Goal: Information Seeking & Learning: Learn about a topic

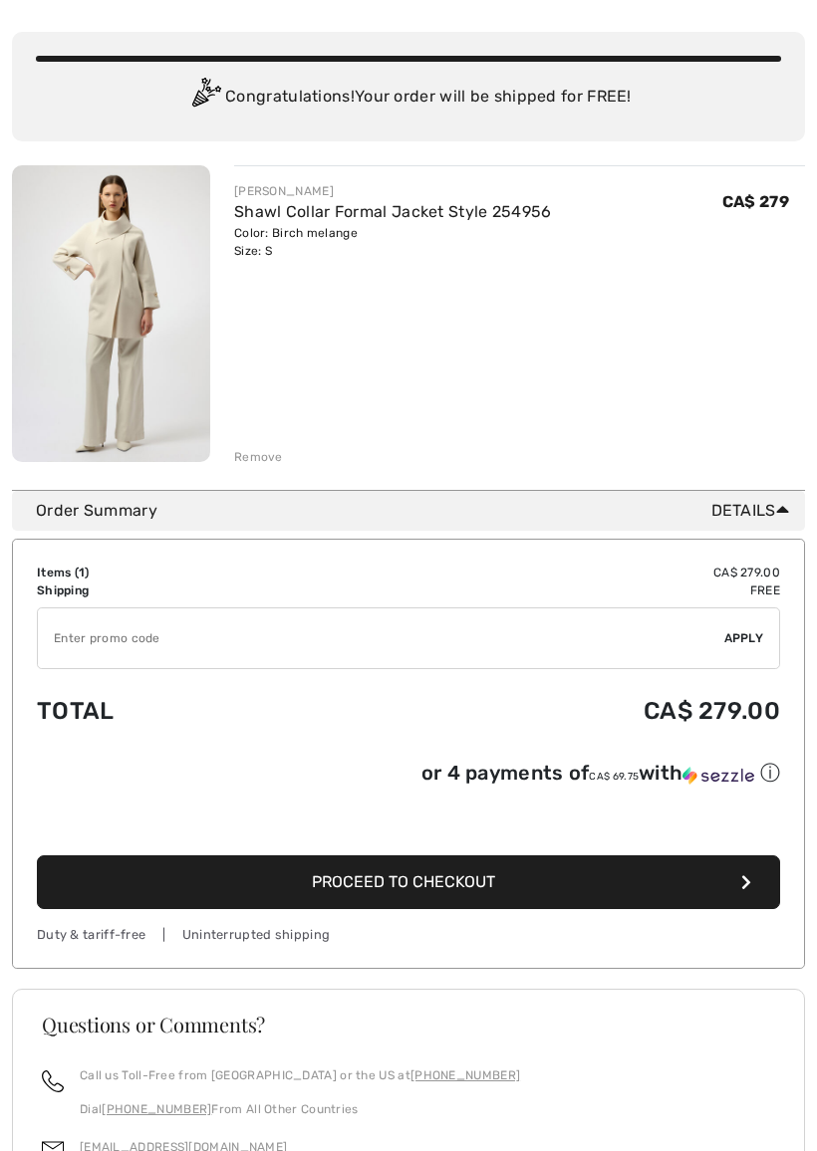
scroll to position [128, 0]
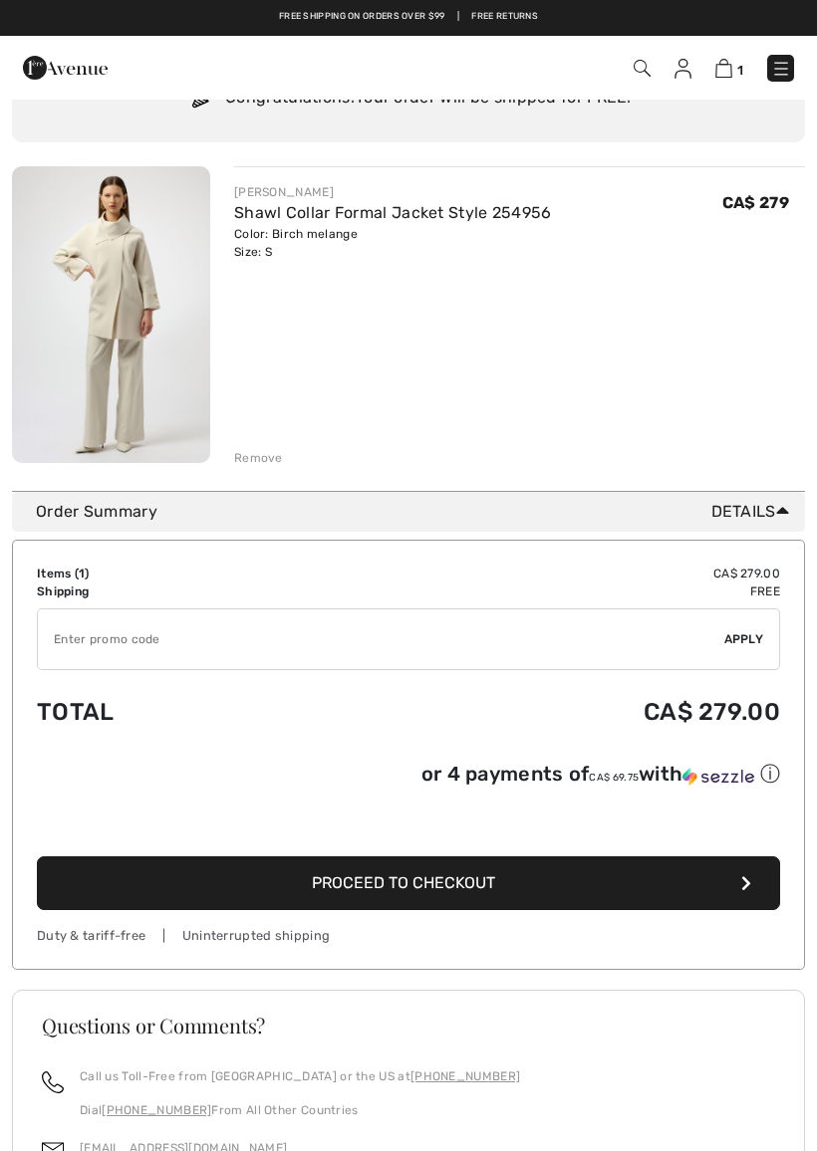
click at [253, 464] on div "Remove" at bounding box center [258, 458] width 49 height 18
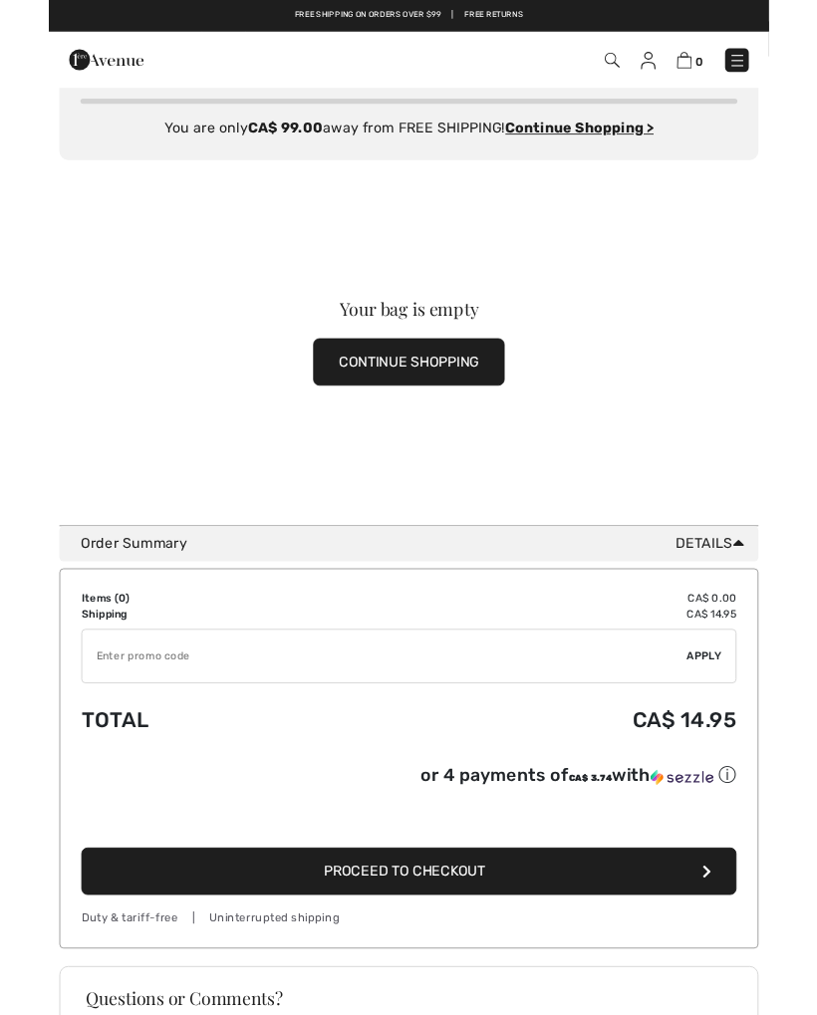
scroll to position [0, 0]
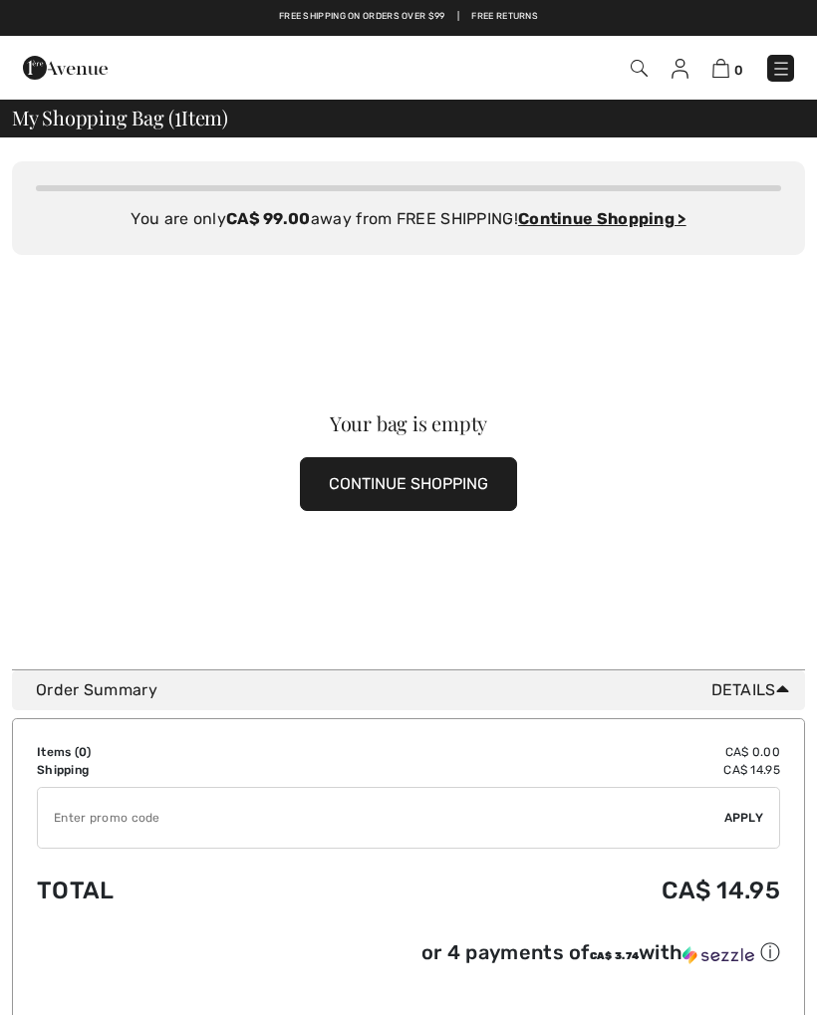
click at [778, 77] on img at bounding box center [781, 69] width 20 height 20
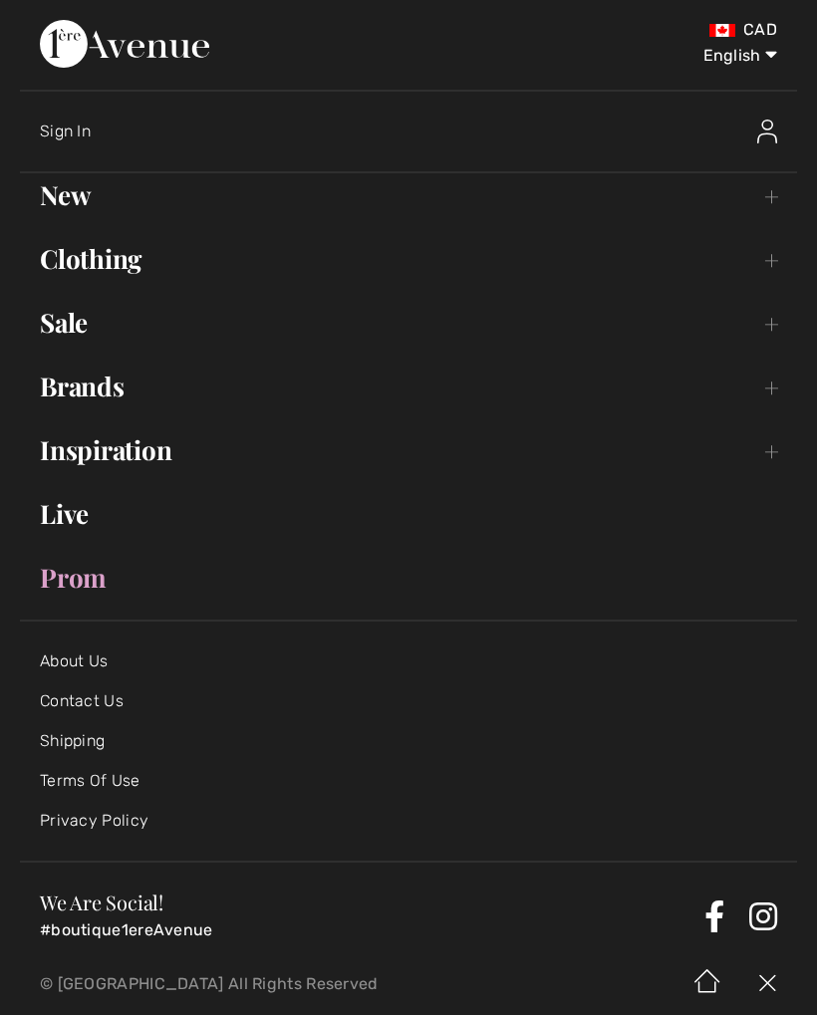
click at [102, 175] on link "New Toggle submenu" at bounding box center [408, 195] width 777 height 44
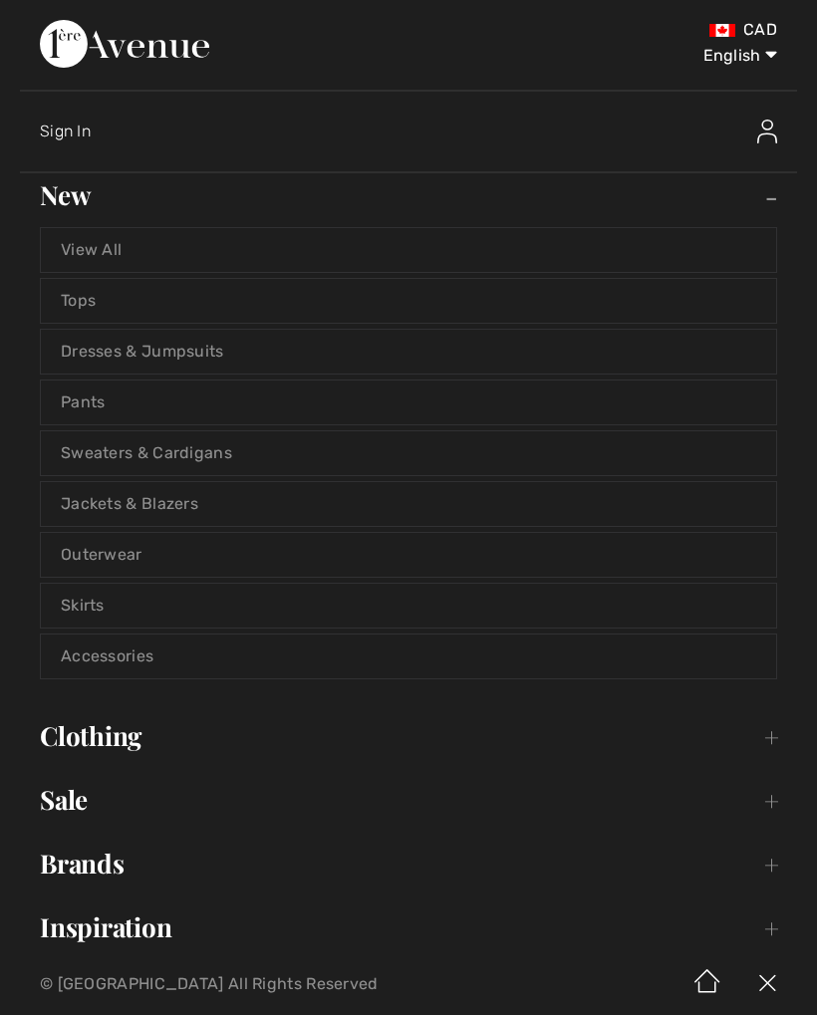
click at [121, 250] on link "View All" at bounding box center [408, 250] width 735 height 44
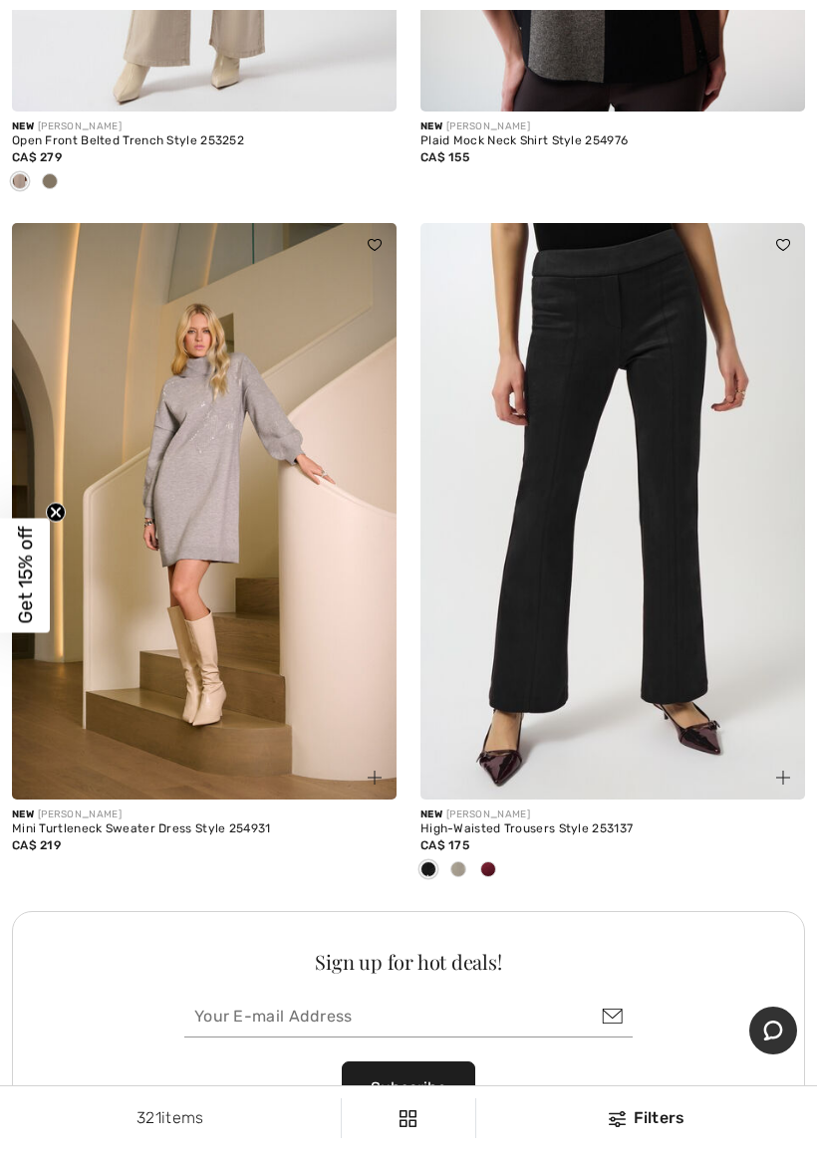
scroll to position [7610, 0]
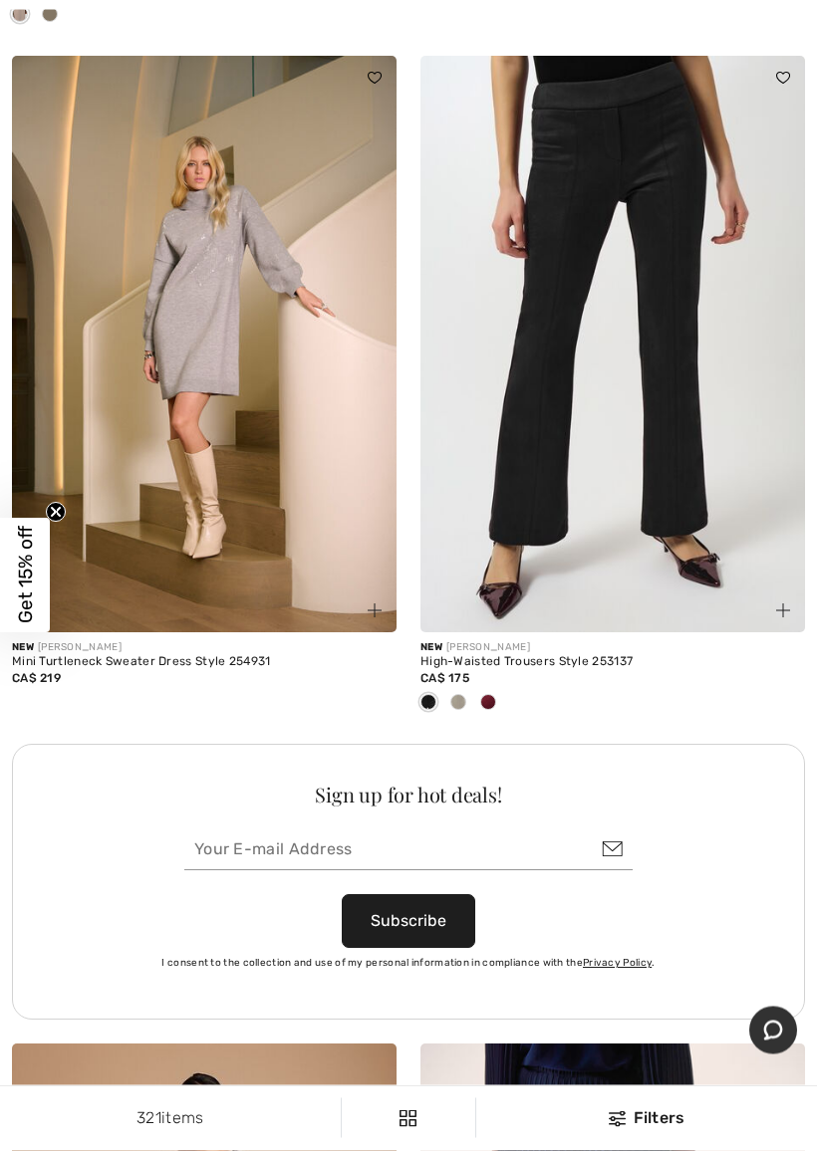
click at [488, 698] on span at bounding box center [488, 703] width 16 height 16
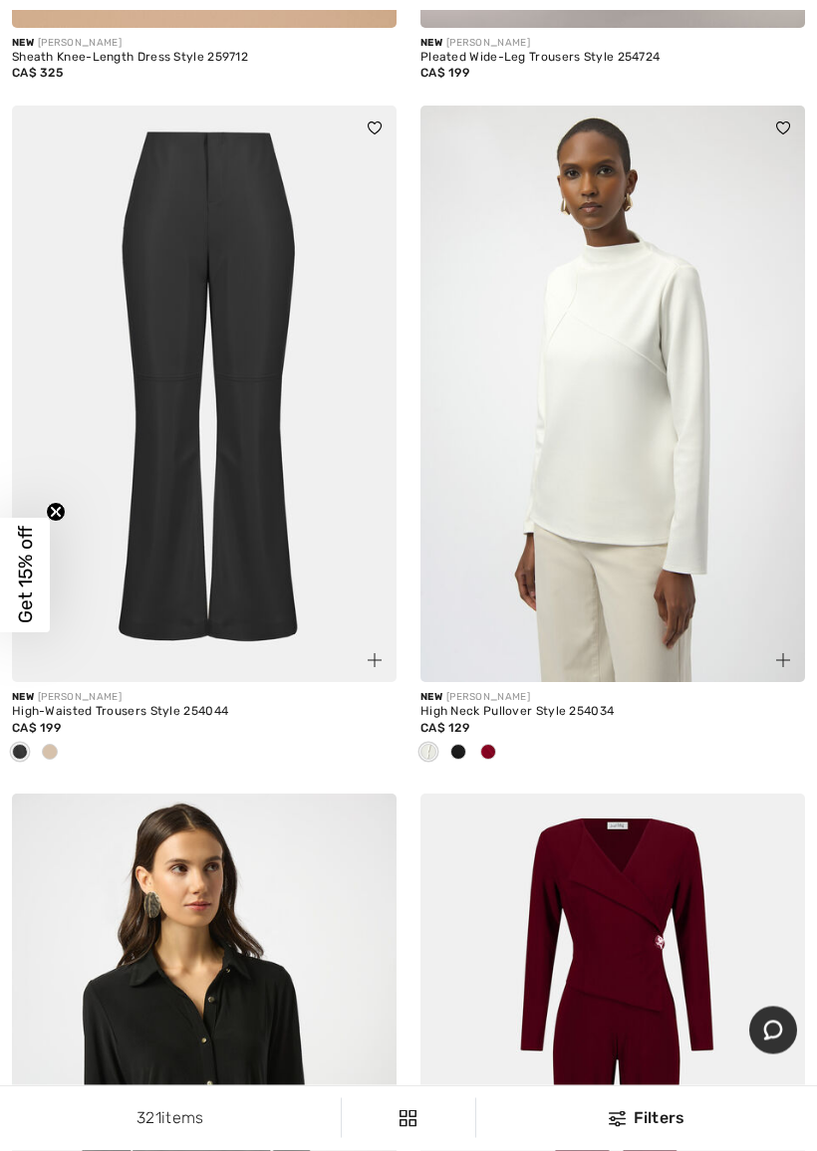
scroll to position [9367, 0]
click at [483, 744] on span at bounding box center [488, 752] width 16 height 16
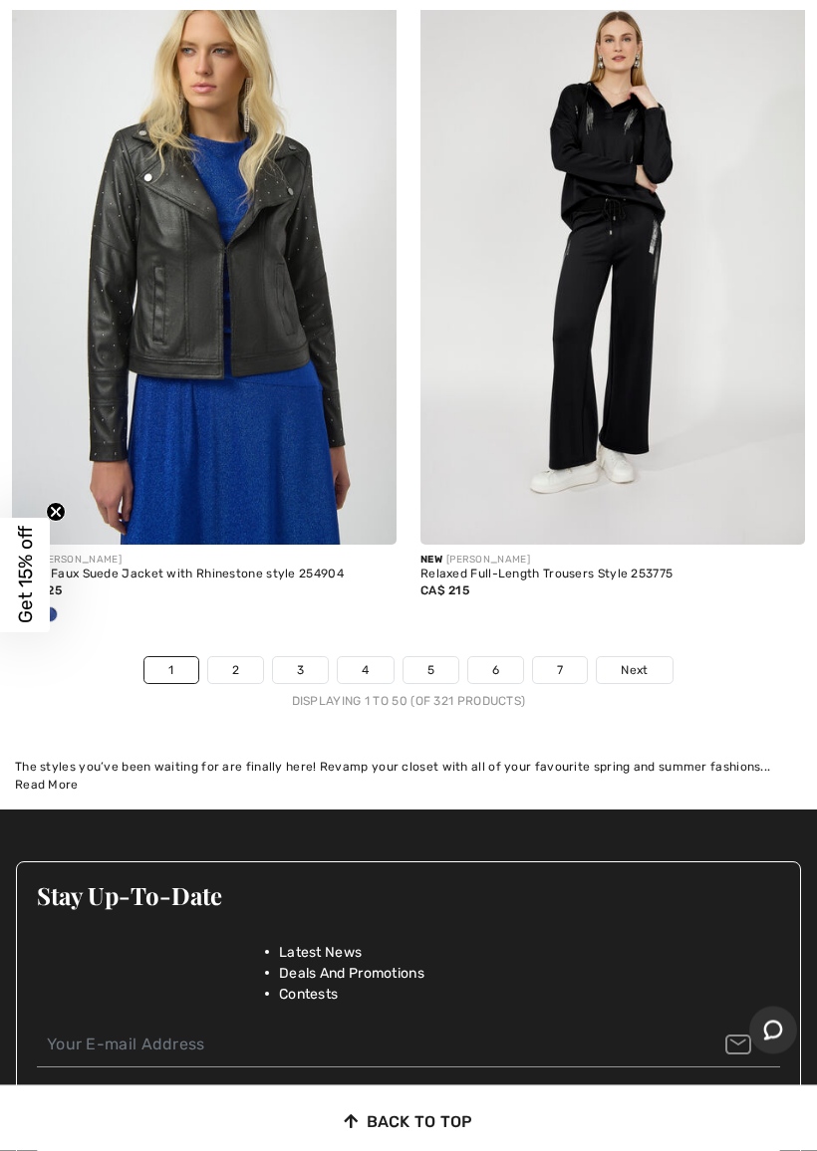
scroll to position [17343, 0]
click at [650, 657] on link "Next" at bounding box center [634, 670] width 75 height 26
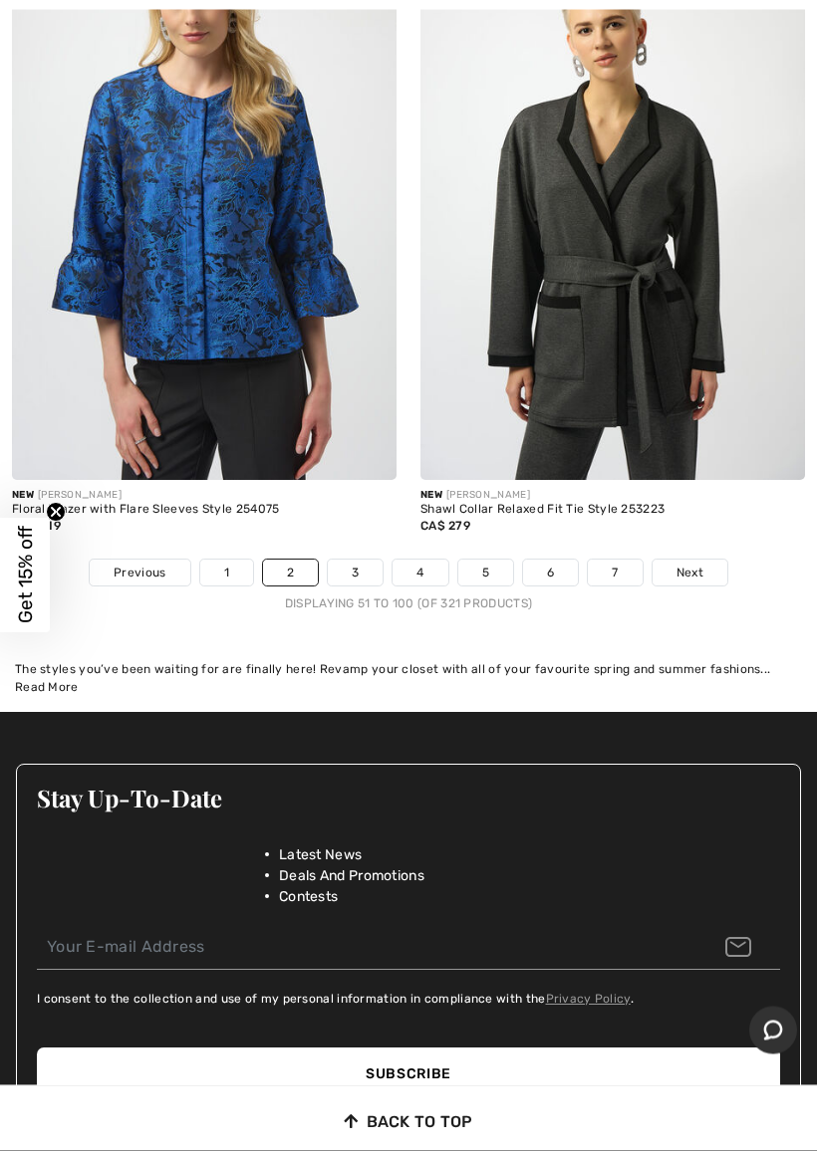
scroll to position [17244, 0]
click at [693, 562] on link "Next" at bounding box center [689, 573] width 75 height 26
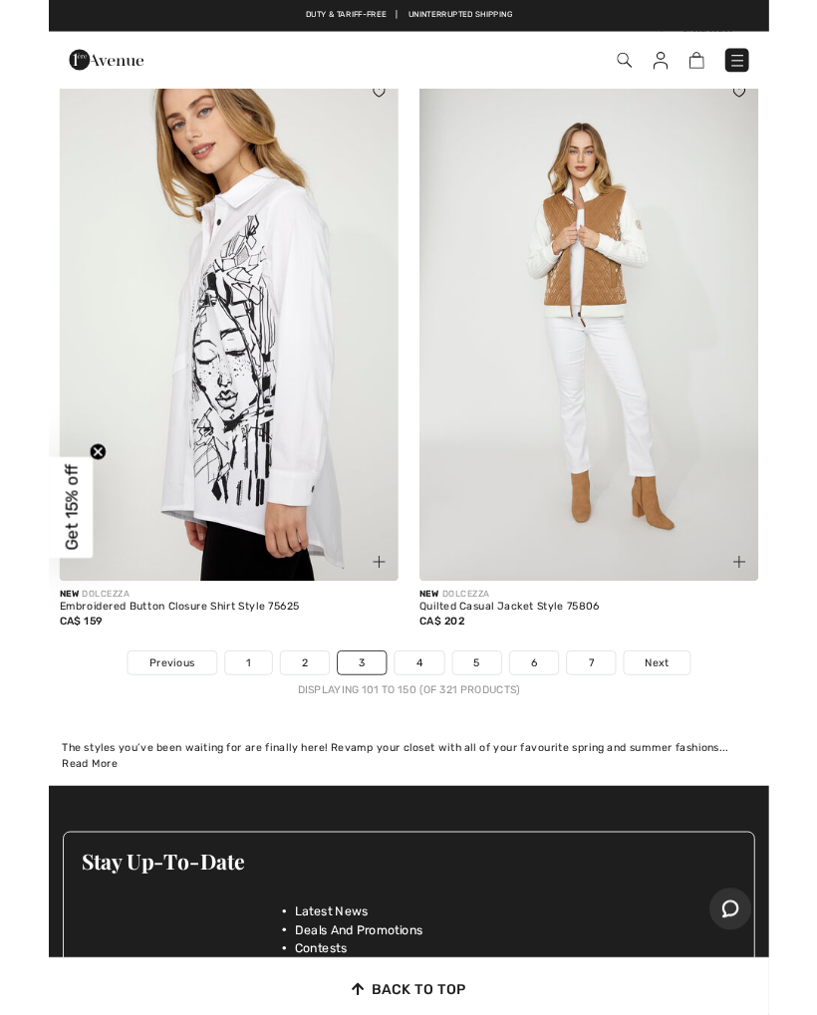
scroll to position [16932, 0]
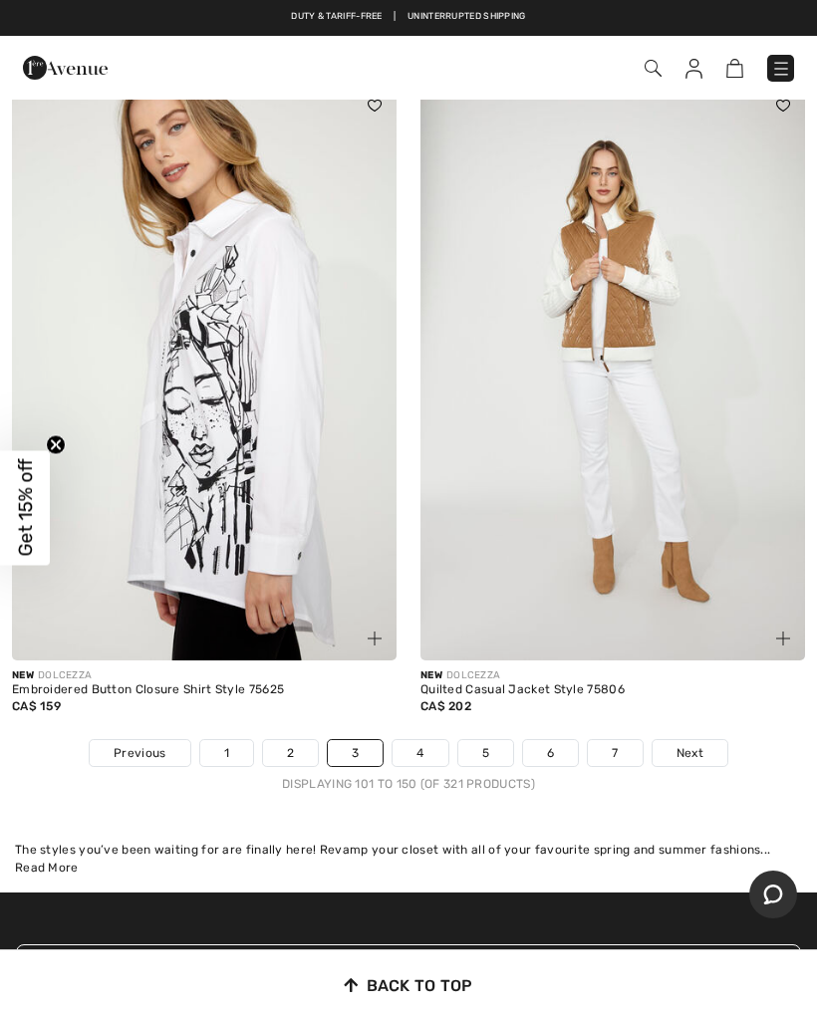
click at [685, 744] on span "Next" at bounding box center [689, 753] width 27 height 18
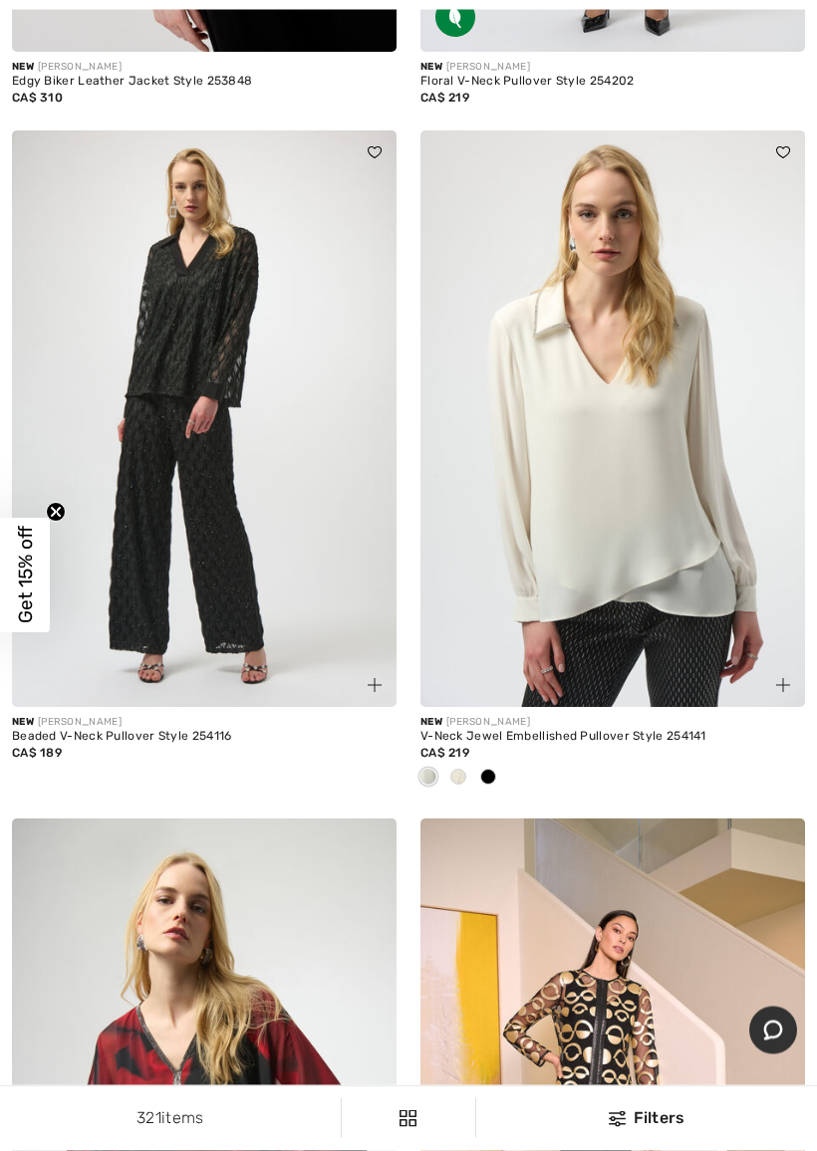
scroll to position [14457, 0]
click at [460, 769] on span at bounding box center [458, 777] width 16 height 16
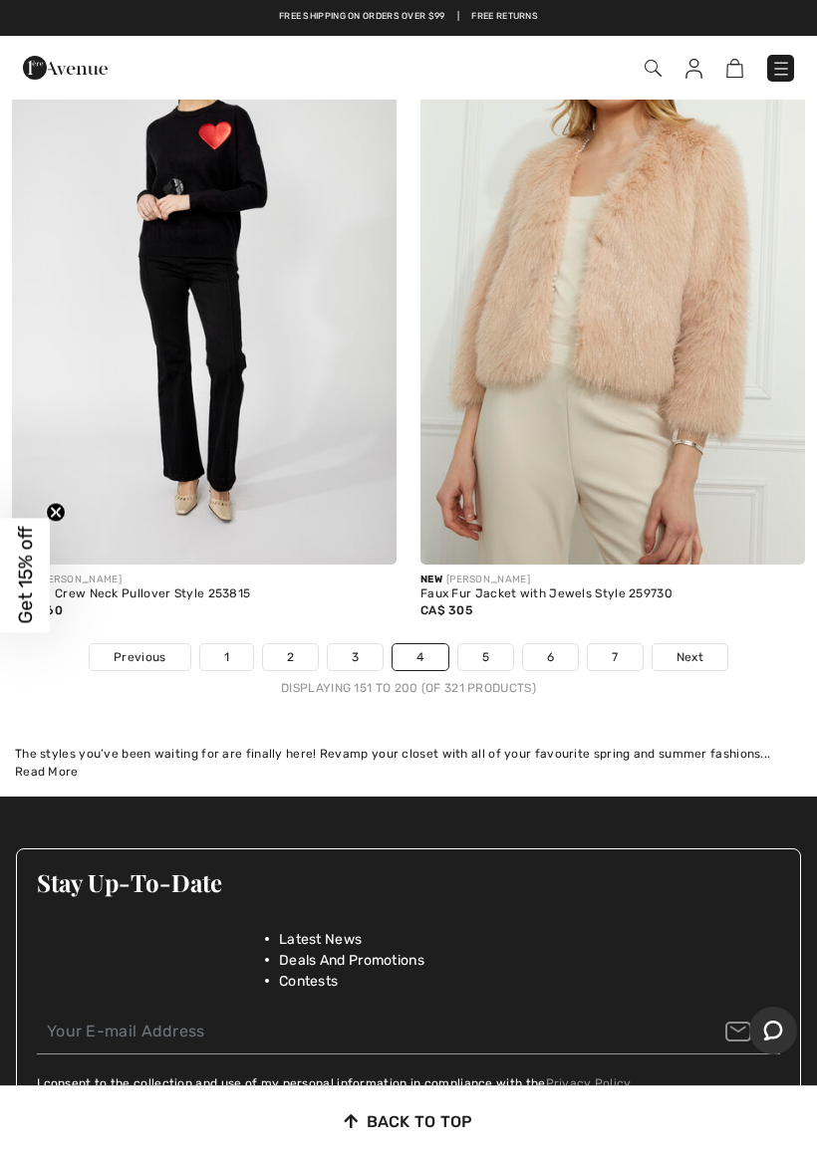
scroll to position [16925, 0]
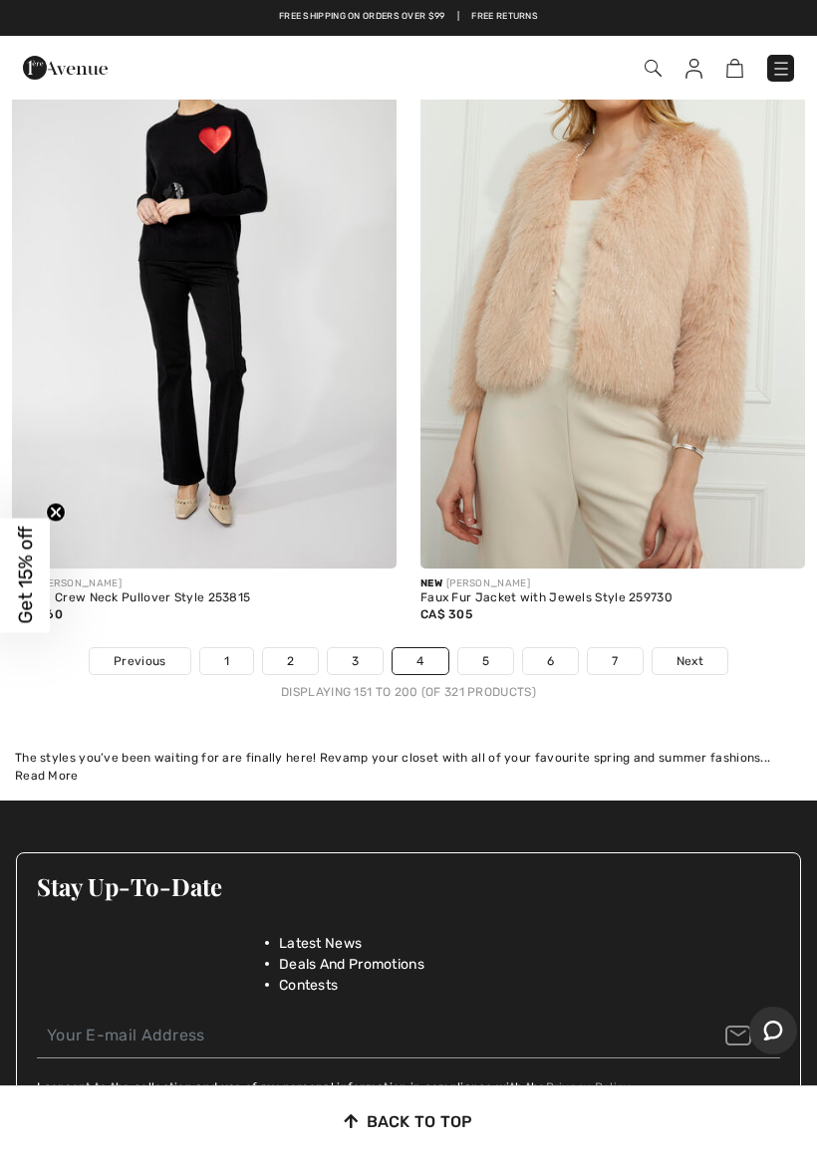
click at [694, 652] on span "Next" at bounding box center [689, 661] width 27 height 18
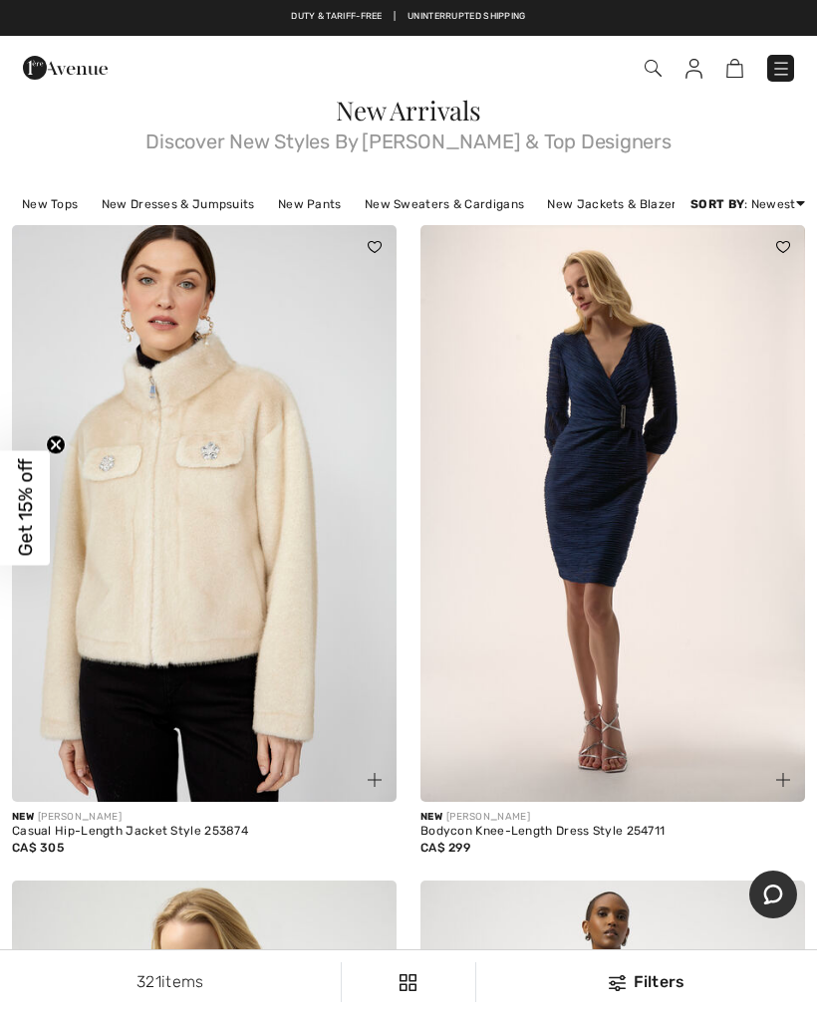
checkbox input "true"
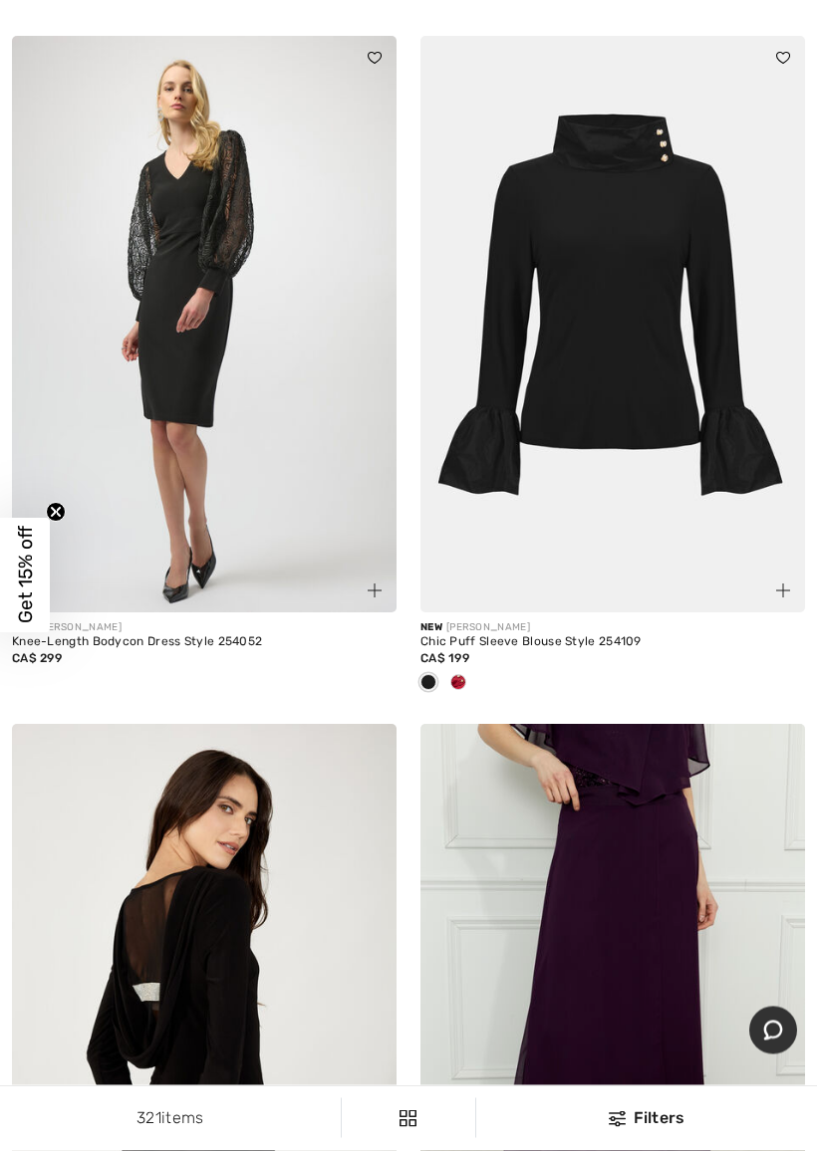
scroll to position [5665, 0]
click at [456, 674] on span at bounding box center [458, 682] width 16 height 16
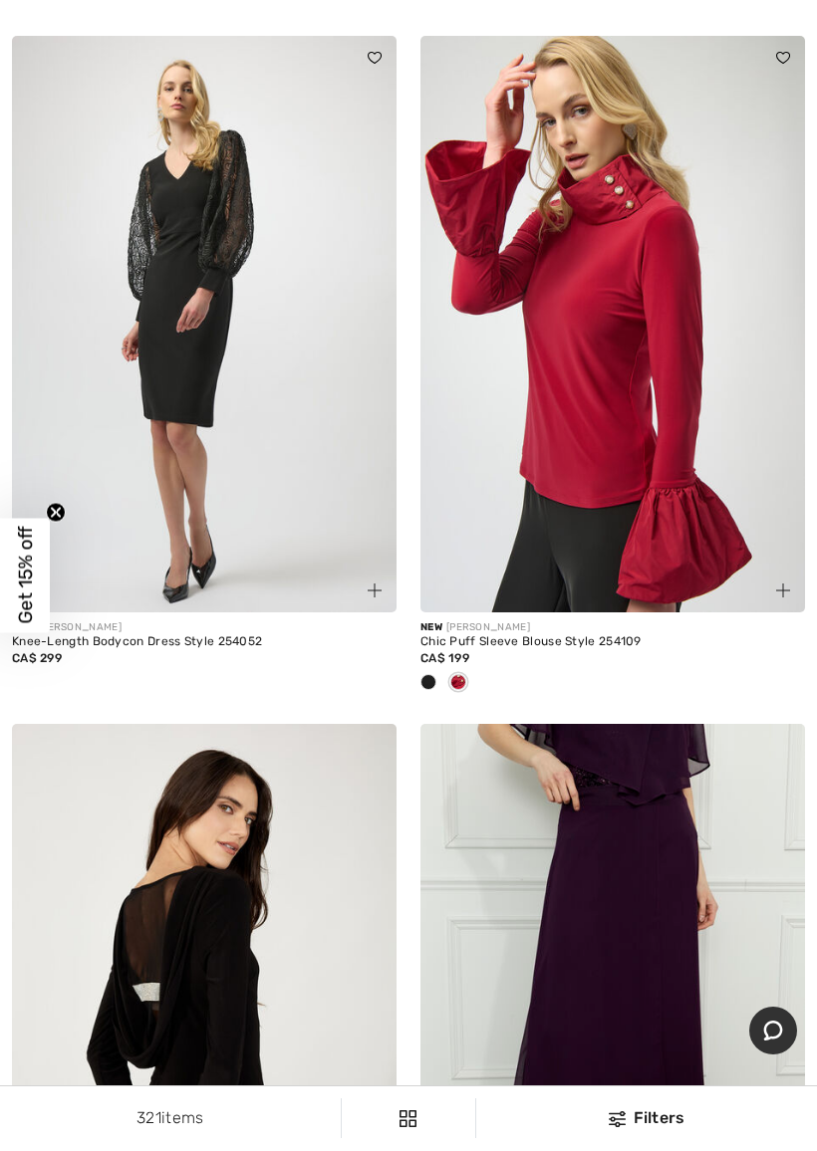
click at [428, 679] on span at bounding box center [428, 682] width 16 height 16
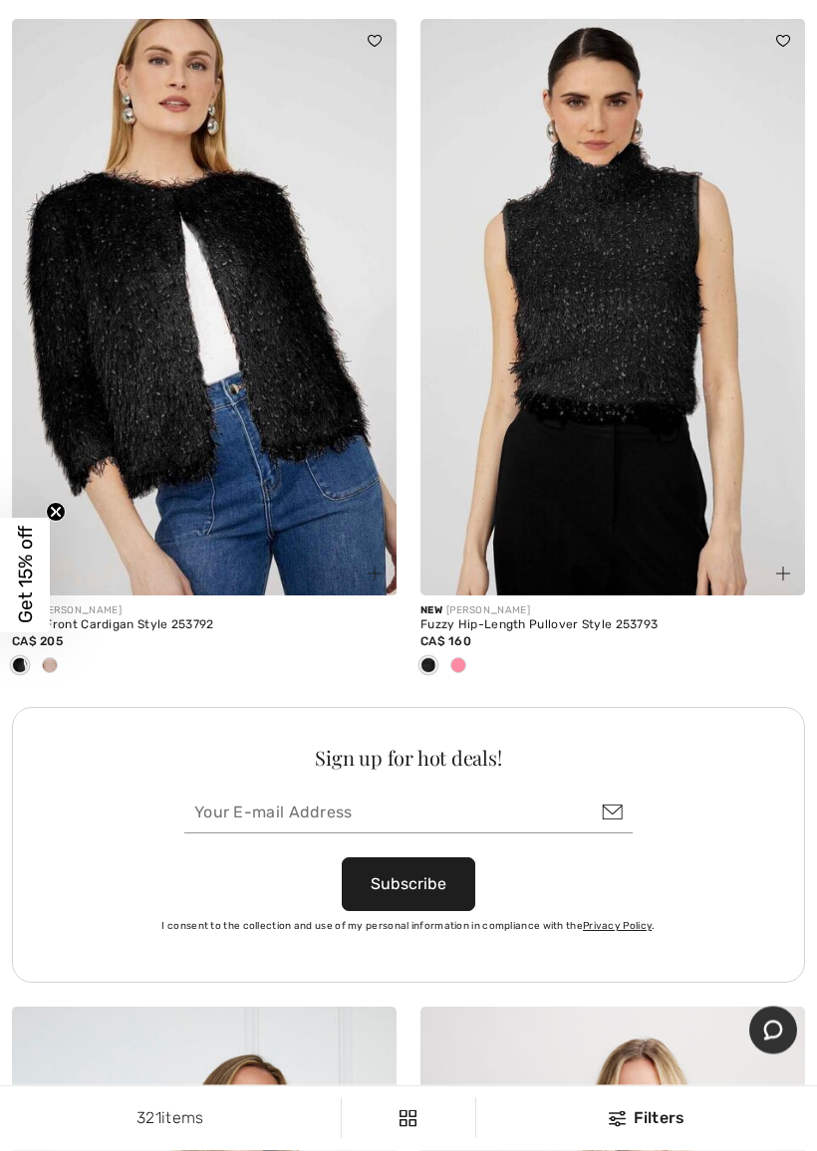
scroll to position [7746, 0]
click at [453, 659] on span at bounding box center [458, 665] width 16 height 16
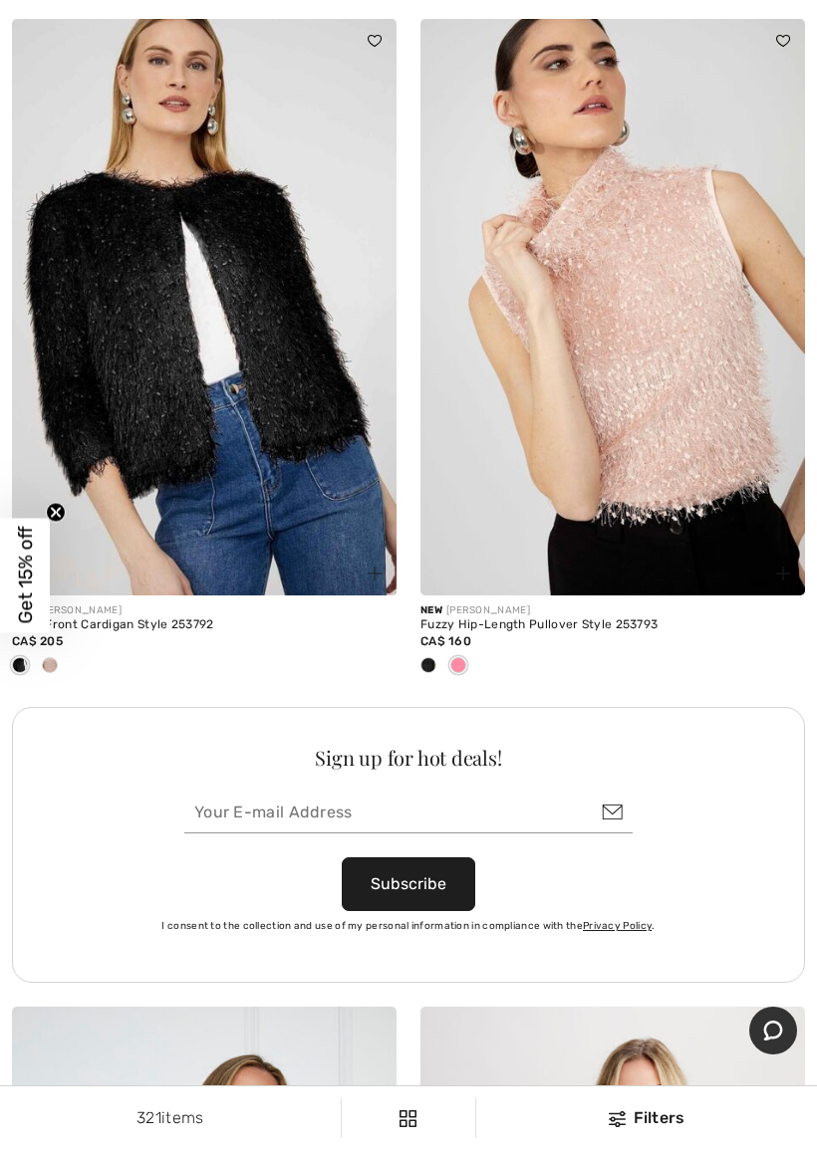
click at [59, 650] on div at bounding box center [50, 666] width 30 height 33
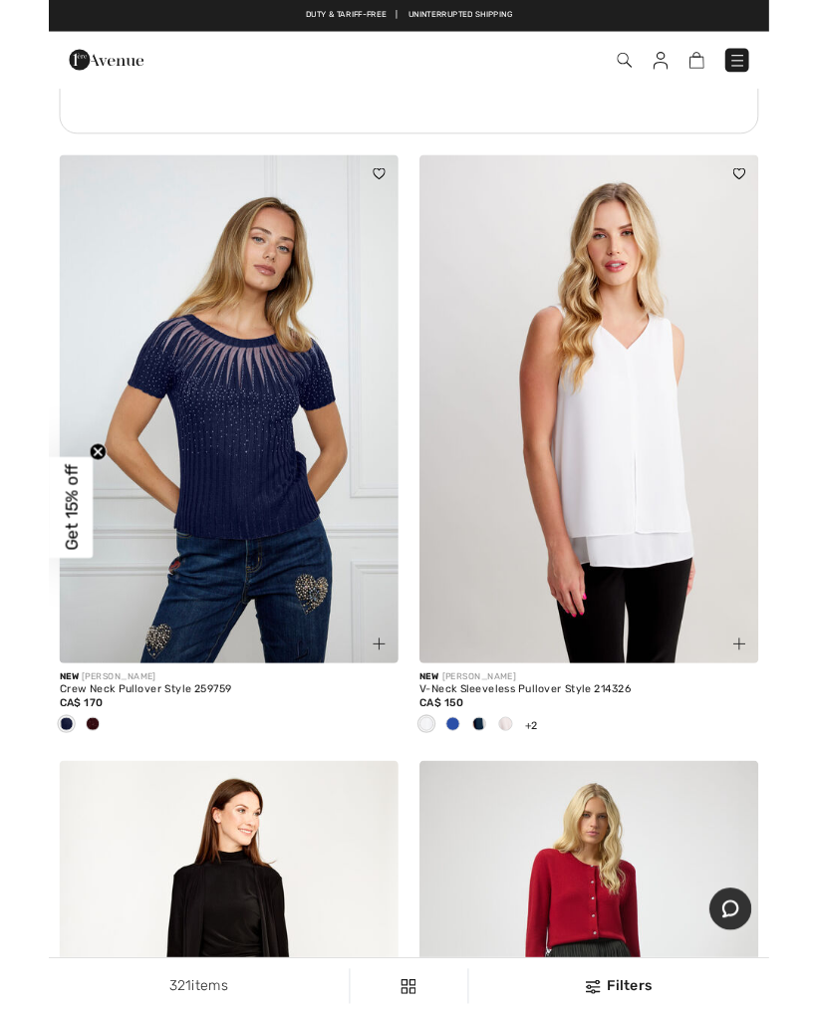
scroll to position [8574, 0]
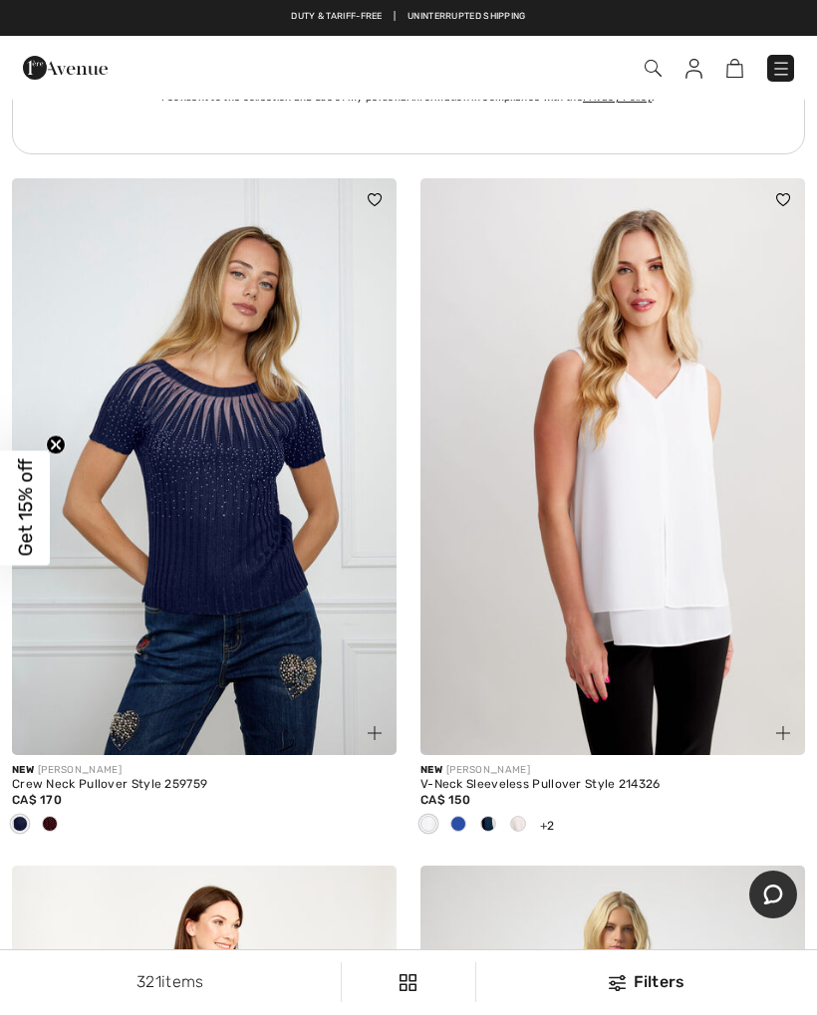
click at [485, 819] on span at bounding box center [488, 824] width 16 height 16
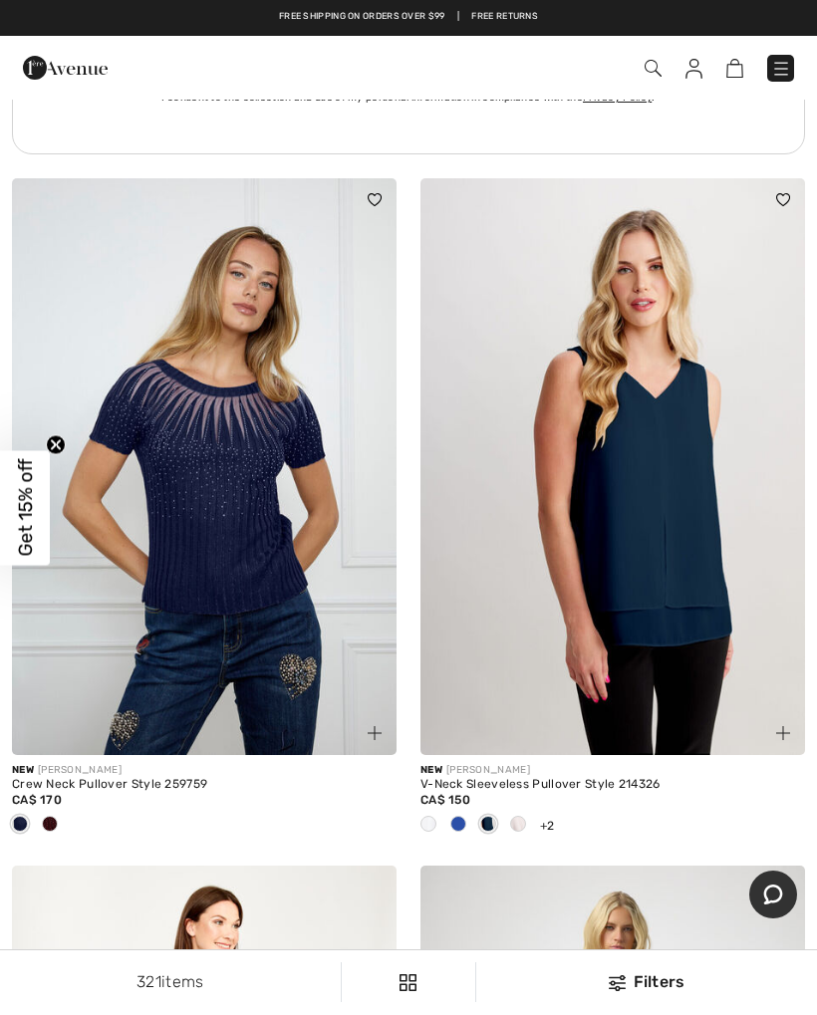
click at [546, 819] on span "+2" at bounding box center [547, 826] width 15 height 14
click at [547, 819] on span "+2" at bounding box center [547, 826] width 15 height 14
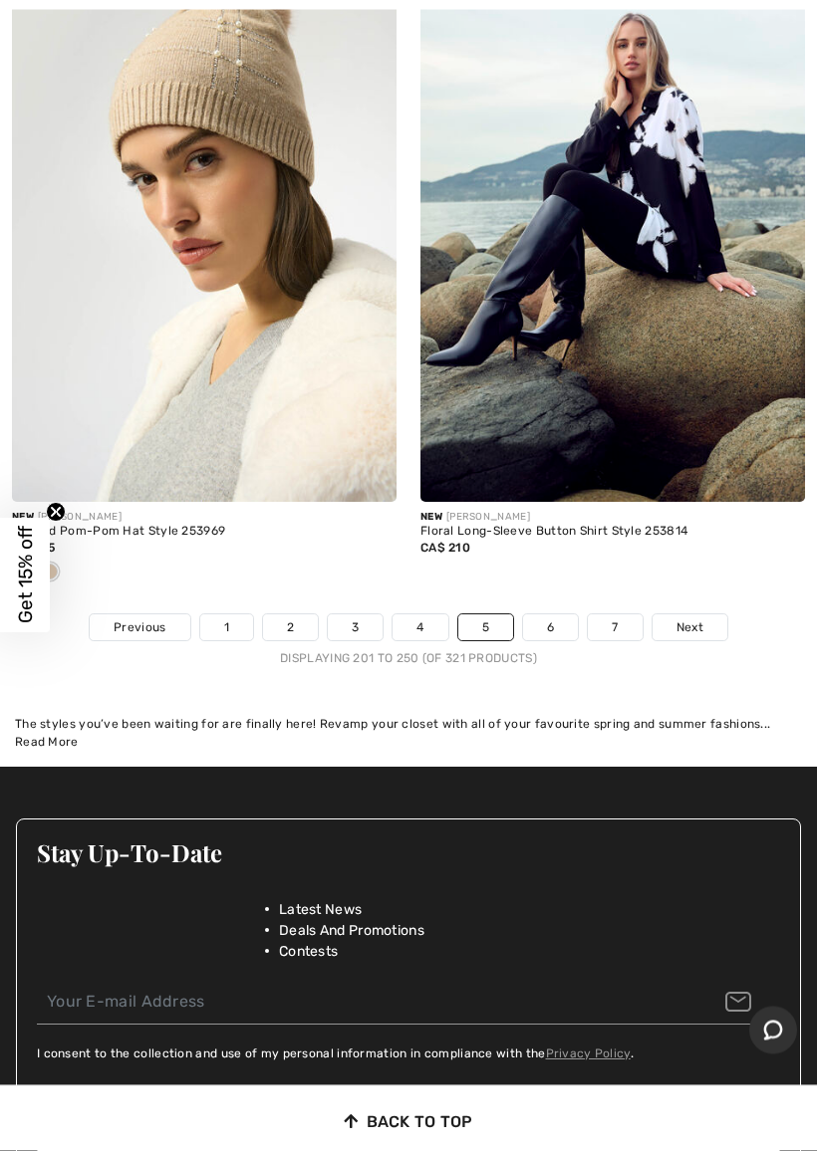
scroll to position [17288, 0]
click at [692, 618] on span "Next" at bounding box center [689, 627] width 27 height 18
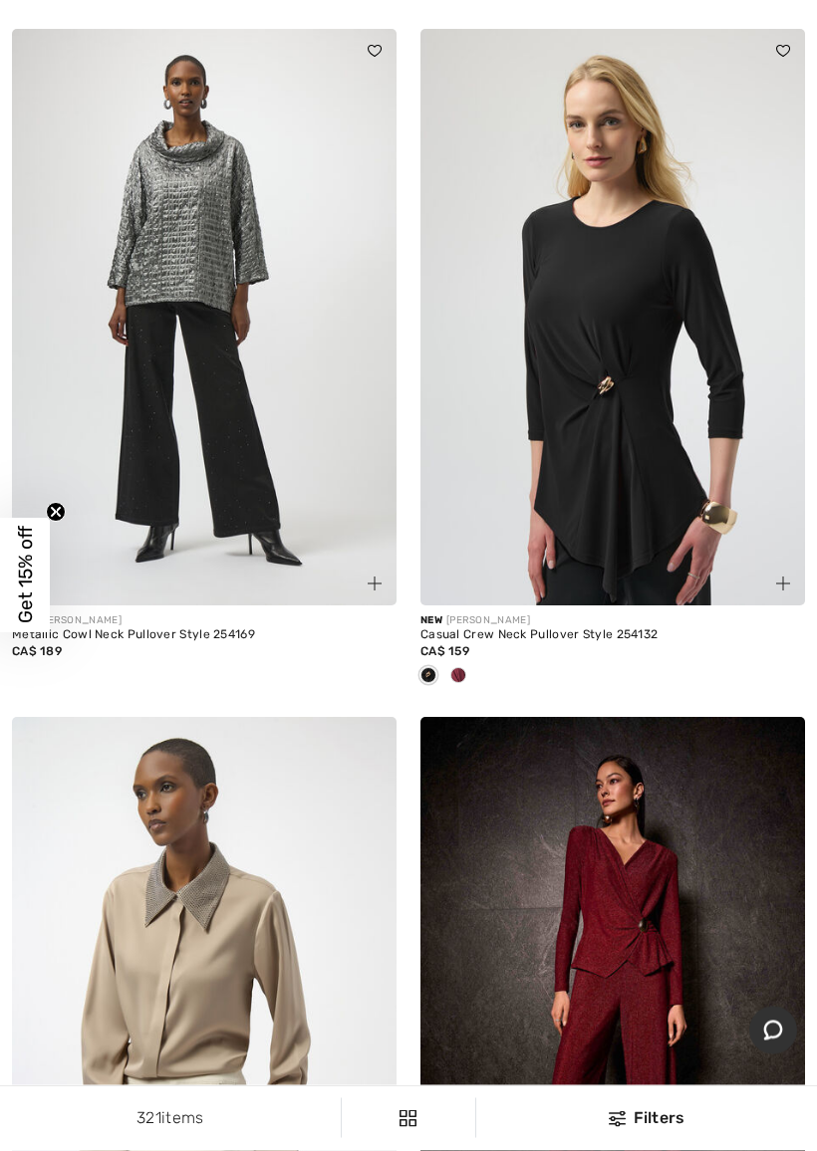
scroll to position [4362, 0]
click at [457, 672] on span at bounding box center [458, 675] width 16 height 16
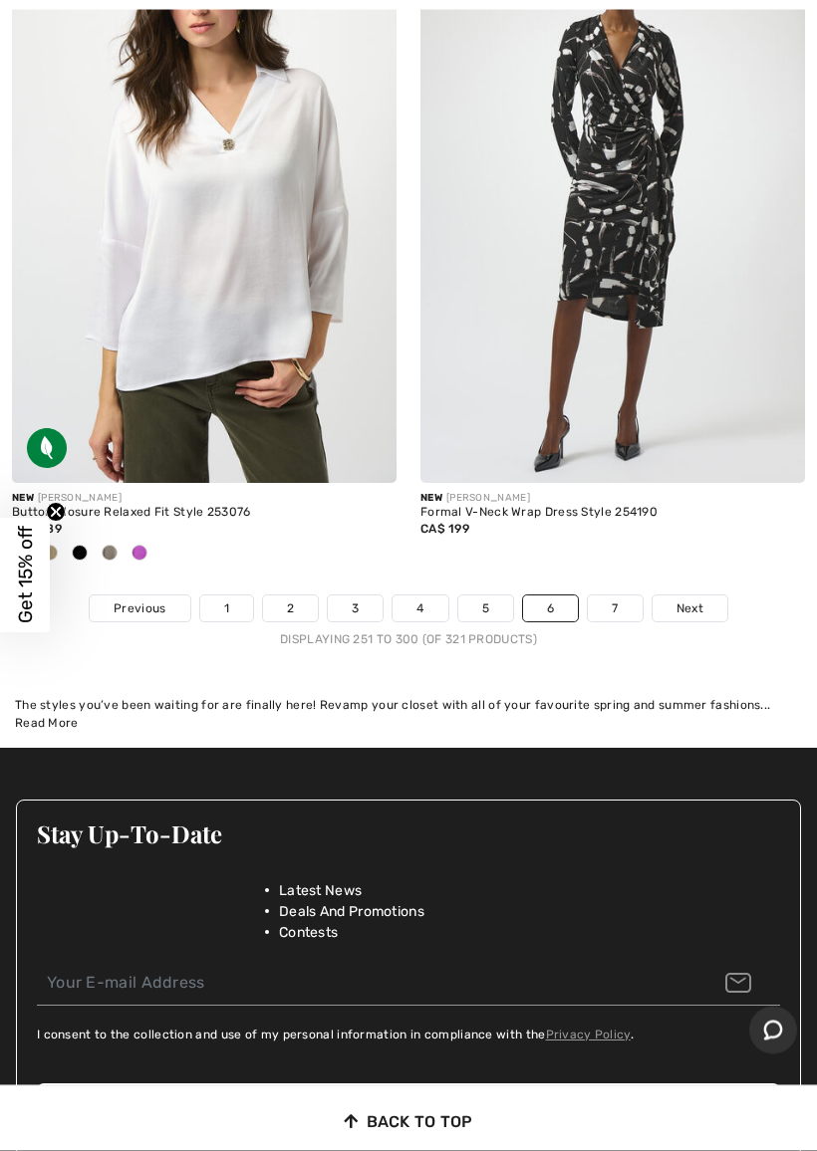
scroll to position [17309, 0]
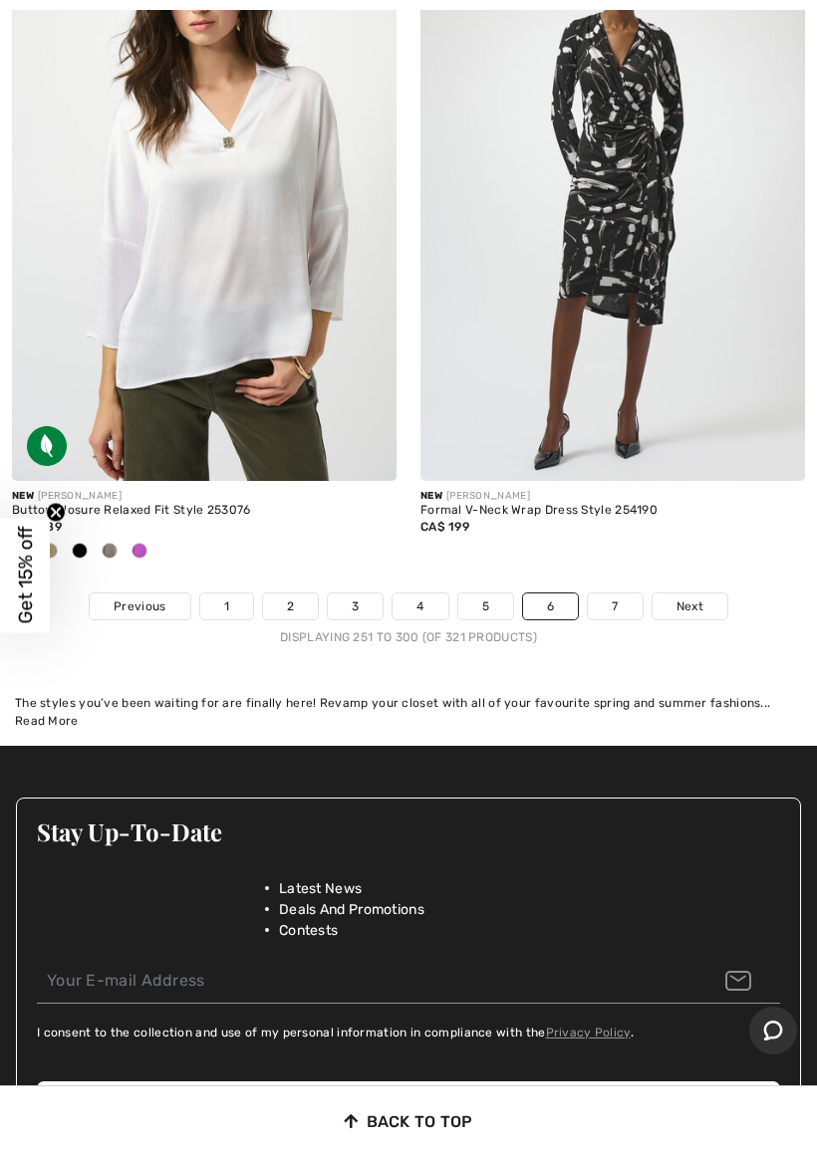
click at [698, 598] on span "Next" at bounding box center [689, 607] width 27 height 18
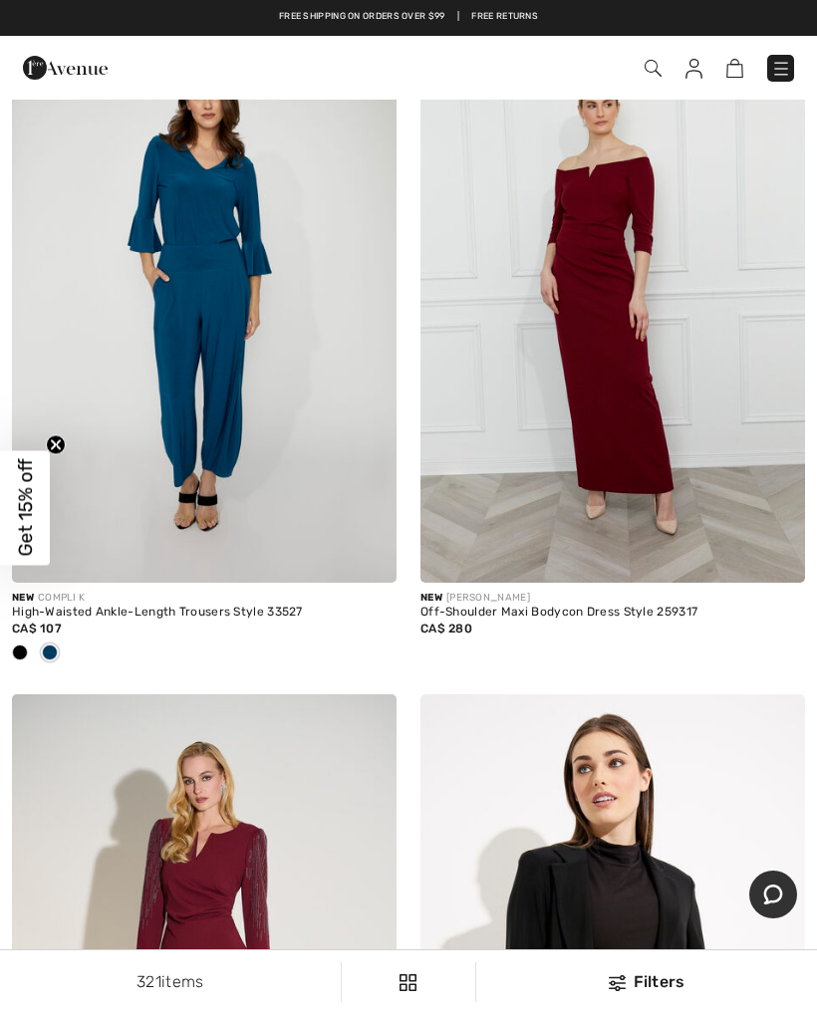
scroll to position [5661, 0]
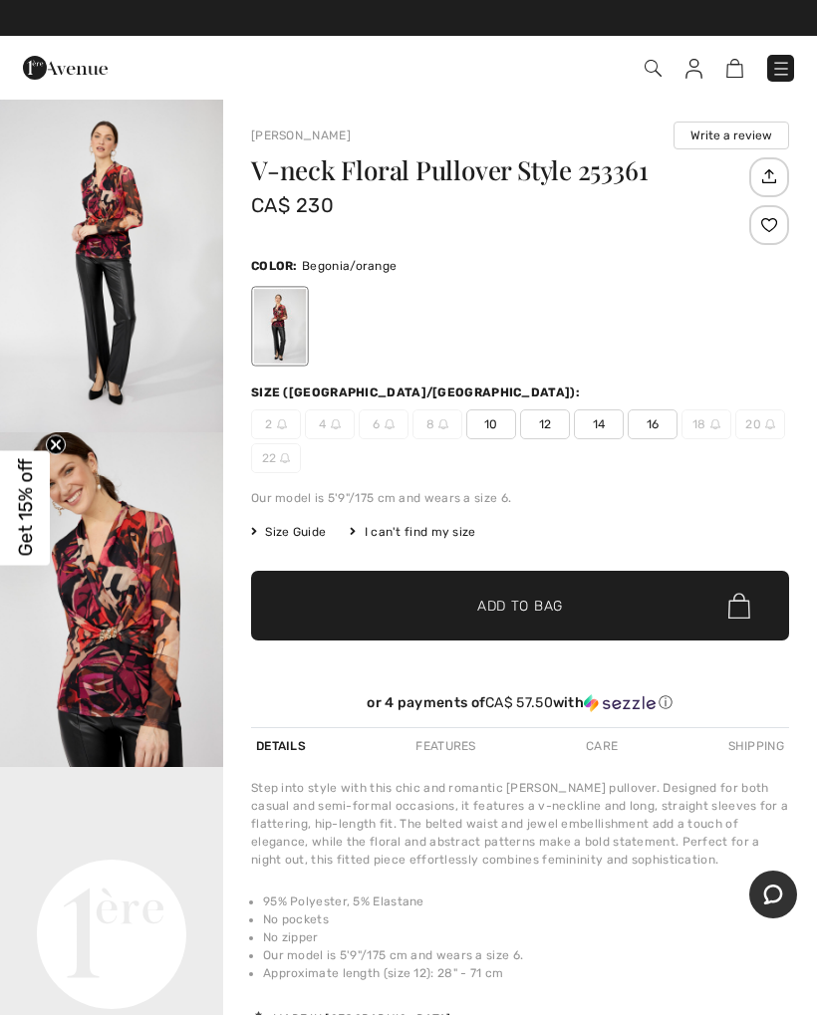
click at [789, 65] on img at bounding box center [781, 69] width 20 height 20
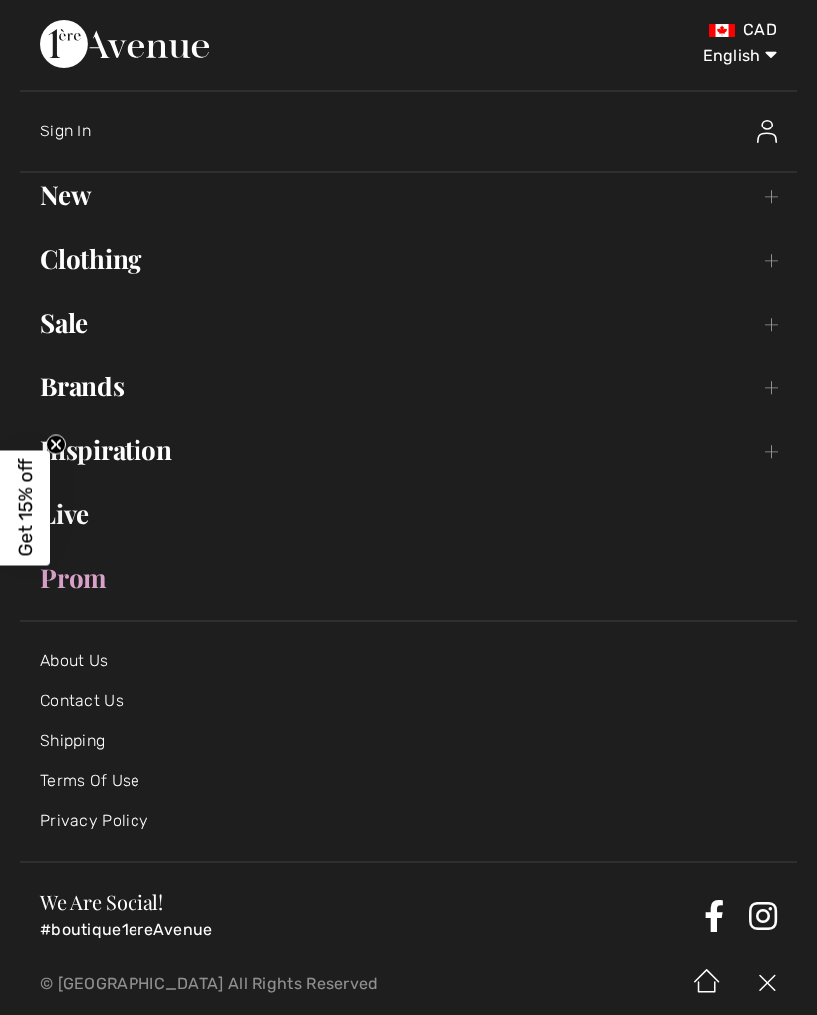
click at [141, 263] on link "Clothing Toggle submenu" at bounding box center [408, 259] width 777 height 44
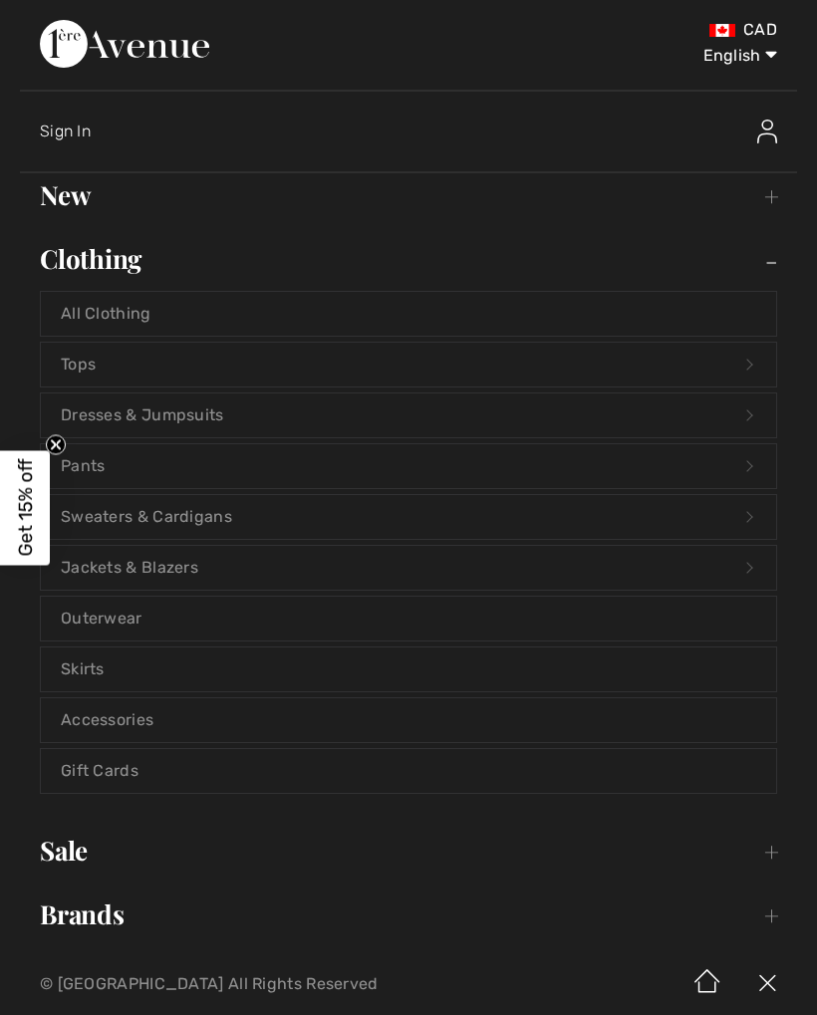
click at [117, 917] on link "Brands Open submenu" at bounding box center [408, 914] width 777 height 44
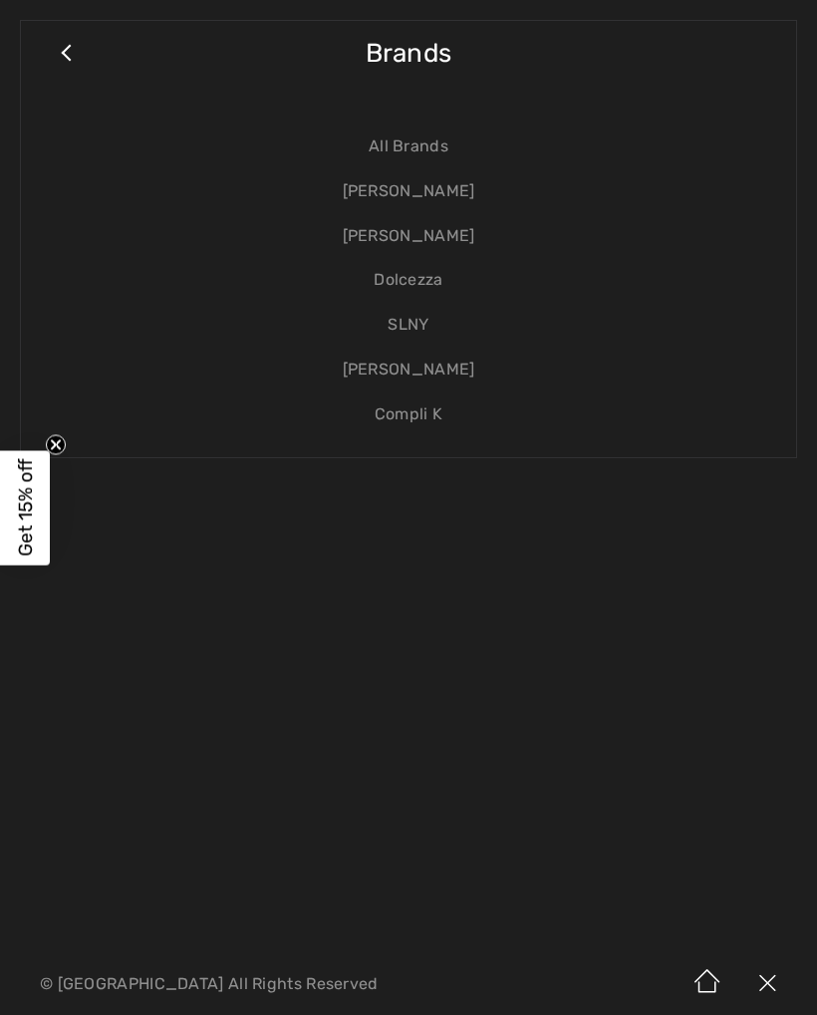
click at [425, 231] on link "[PERSON_NAME]" at bounding box center [408, 236] width 735 height 45
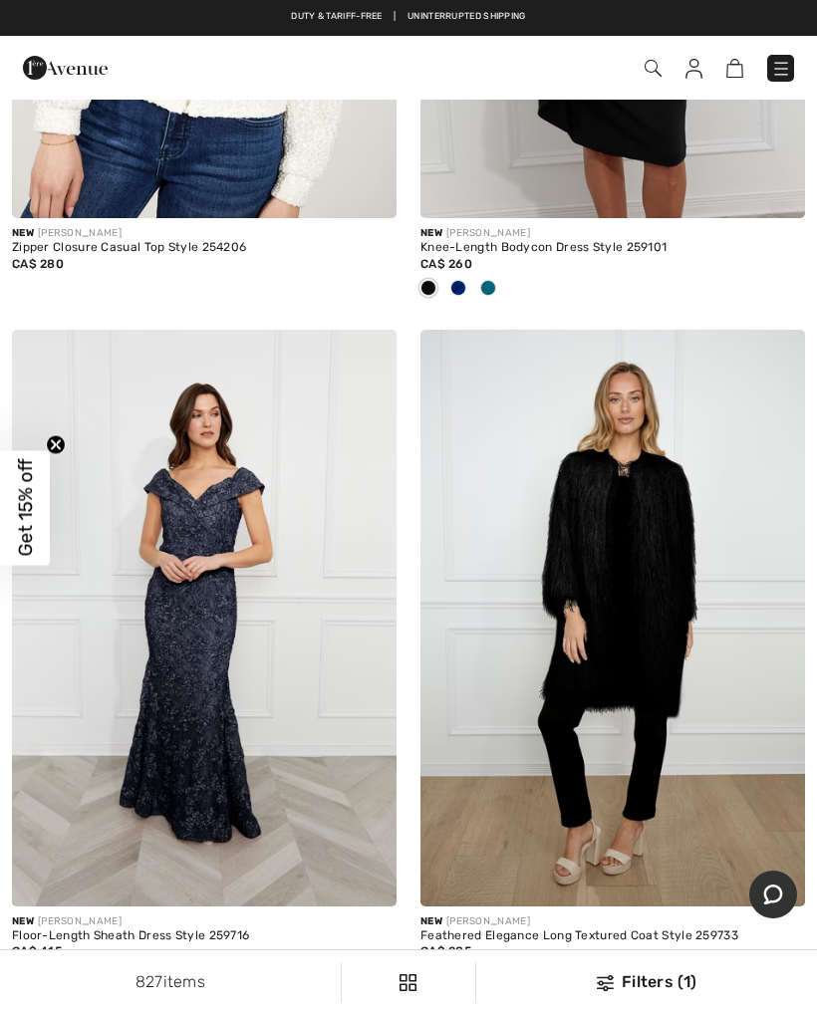
scroll to position [3608, 0]
